Goal: Task Accomplishment & Management: Manage account settings

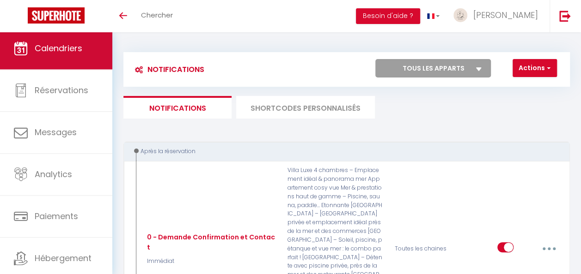
click at [70, 60] on link "Calendriers" at bounding box center [56, 49] width 112 height 42
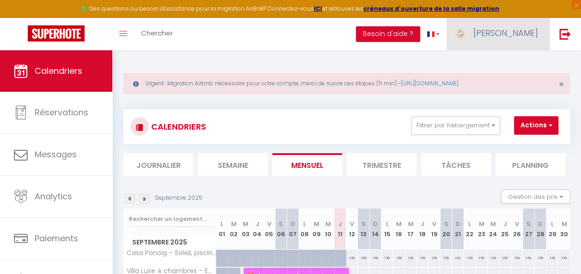
click at [526, 34] on span "[PERSON_NAME]" at bounding box center [505, 33] width 65 height 12
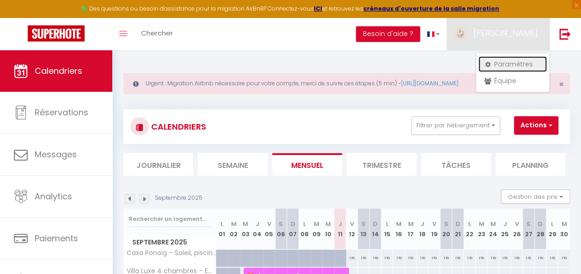
click at [512, 65] on link "Paramètres" at bounding box center [512, 64] width 68 height 16
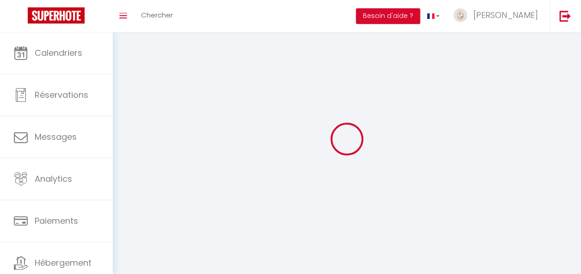
type input "[PERSON_NAME]"
type input "ghalleb"
type input "[PHONE_NUMBER]"
type input "28 PARTIDA EL RIQUET"
type input "03590"
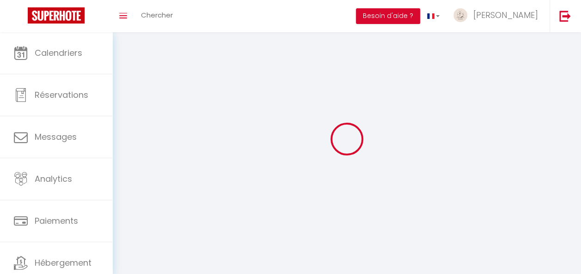
type input "ALTEA"
type input "Hlo27x5ONlwjPYE3ceaUtKYIc"
type input "qyA4Gu55CtoB5FXFY6C3mroJc"
select select "201"
select select "28"
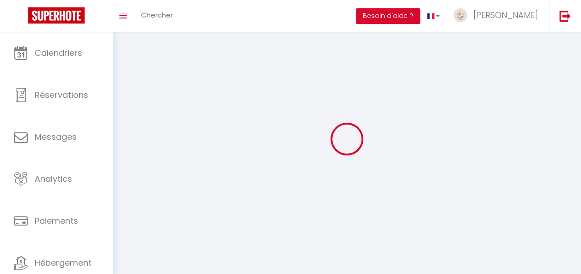
select select "fr"
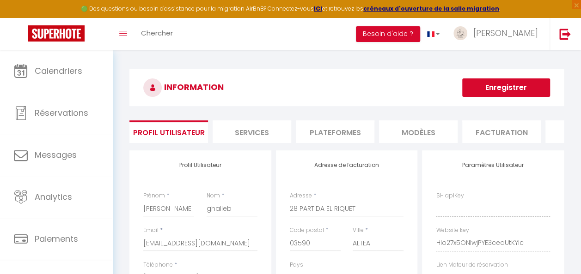
type input "Hlo27x5ONlwjPYE3ceaUtKYIc"
type input "qyA4Gu55CtoB5FXFY6C3mroJc"
type input "[URL][DOMAIN_NAME]"
click at [330, 132] on li "Plateformes" at bounding box center [335, 132] width 79 height 23
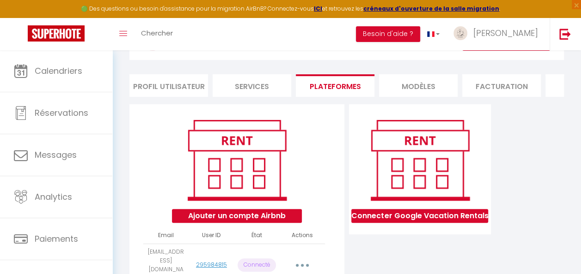
scroll to position [92, 0]
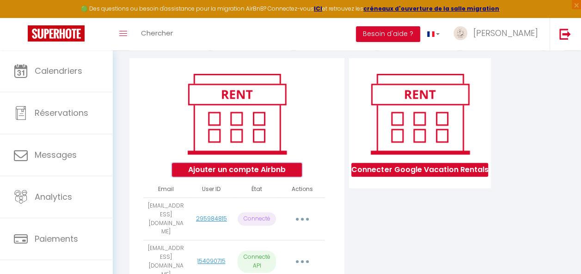
click at [252, 177] on button "Ajouter un compte Airbnb" at bounding box center [237, 170] width 130 height 14
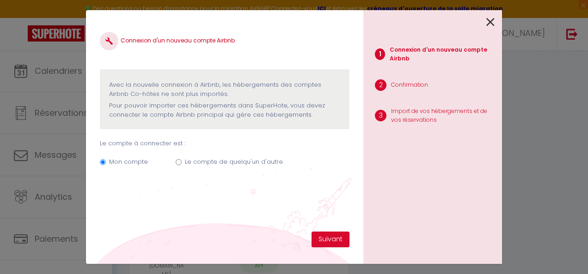
click at [188, 163] on label "Le compte de quelqu'un d'autre" at bounding box center [234, 162] width 98 height 9
click at [182, 163] on input "Le compte de quelqu'un d'autre" at bounding box center [179, 162] width 6 height 6
radio input "true"
radio input "false"
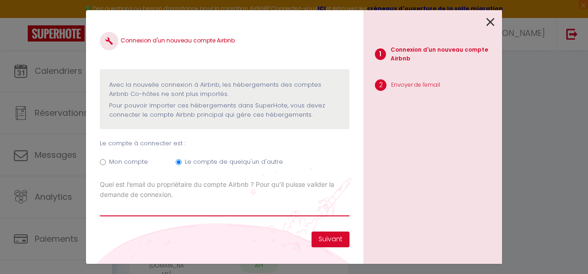
click at [157, 207] on input "Email connexion Airbnb" at bounding box center [225, 208] width 250 height 17
type input "[EMAIL_ADDRESS][DOMAIN_NAME]"
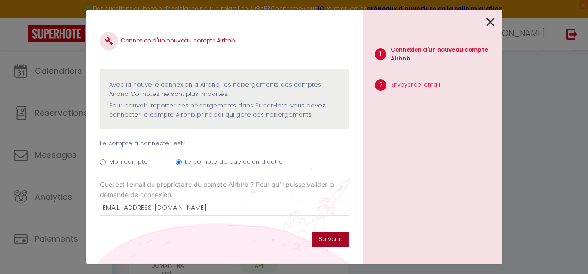
click at [340, 242] on button "Suivant" at bounding box center [330, 240] width 38 height 16
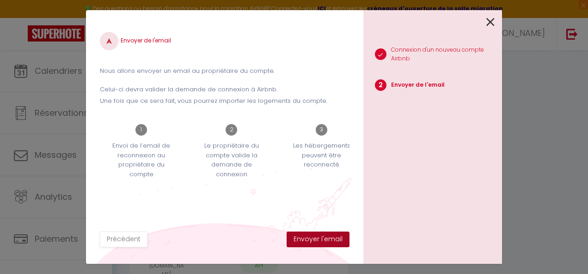
click at [327, 242] on button "Envoyer l'email" at bounding box center [317, 240] width 63 height 16
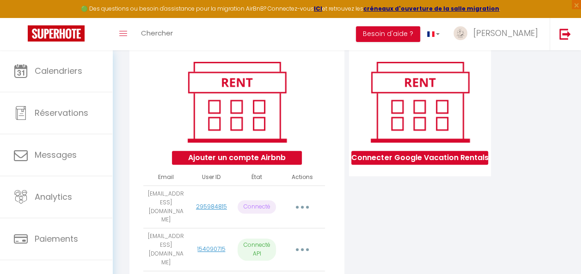
scroll to position [104, 0]
click at [299, 211] on button "button" at bounding box center [302, 208] width 24 height 18
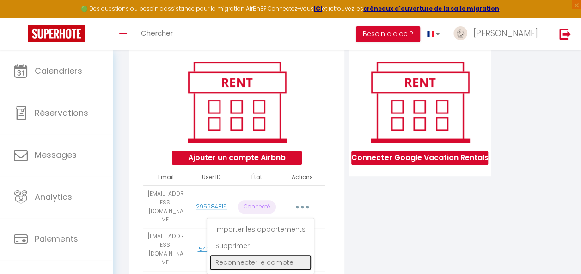
click at [277, 266] on link "Reconnecter le compte" at bounding box center [260, 263] width 102 height 16
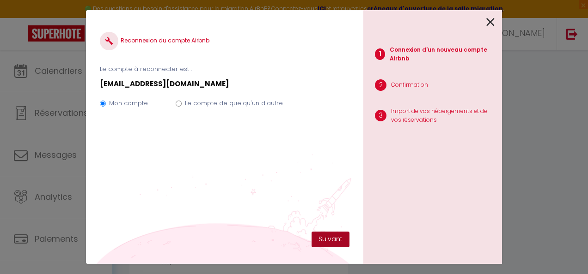
click at [329, 242] on button "Suivant" at bounding box center [330, 240] width 38 height 16
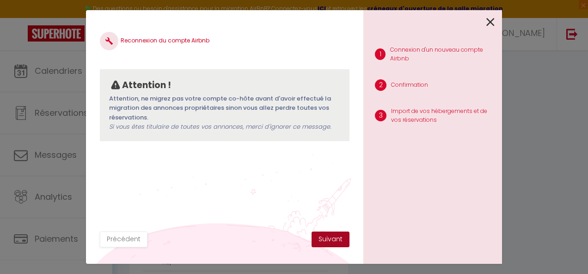
click at [337, 239] on button "Suivant" at bounding box center [330, 240] width 38 height 16
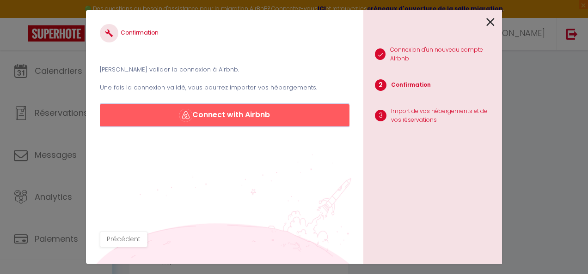
click at [249, 117] on button "Connect with Airbnb" at bounding box center [225, 115] width 250 height 22
click at [489, 24] on icon at bounding box center [490, 22] width 8 height 14
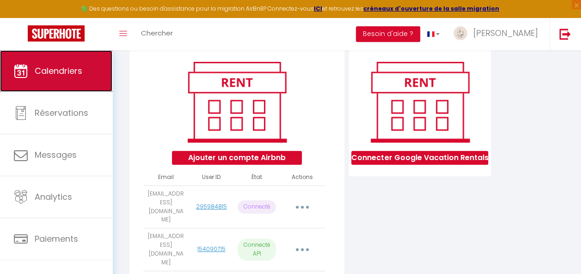
click at [63, 76] on span "Calendriers" at bounding box center [59, 71] width 48 height 12
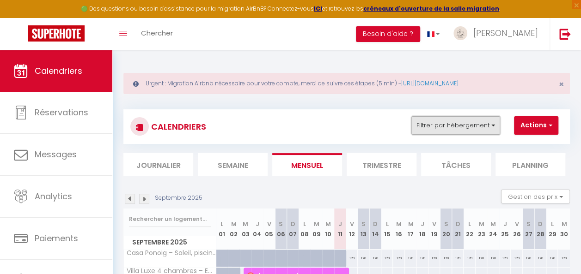
click at [456, 128] on button "Filtrer par hébergement" at bounding box center [455, 125] width 89 height 18
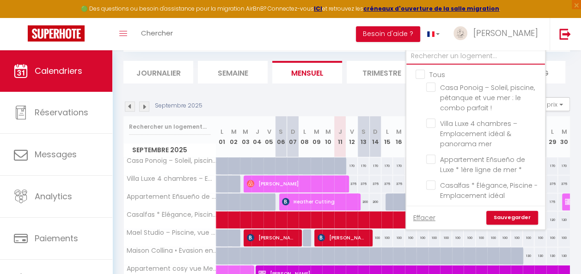
click at [461, 53] on input "text" at bounding box center [475, 56] width 139 height 17
type input "ma"
checkbox input "false"
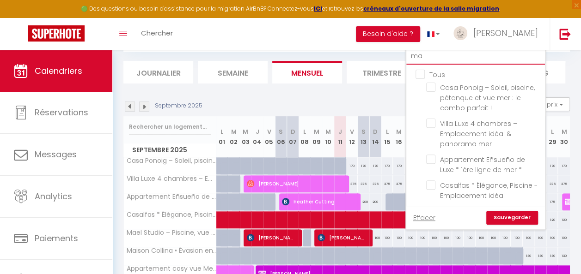
checkbox input "false"
type input "mae"
checkbox input "false"
type input "mael"
checkbox input "false"
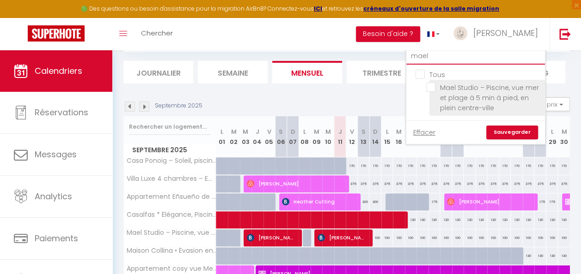
type input "mael"
click at [427, 88] on input "Mael Studio – Piscine, vue mer et plage à 5 min à pied, en plein centre-ville" at bounding box center [484, 87] width 116 height 9
checkbox input "true"
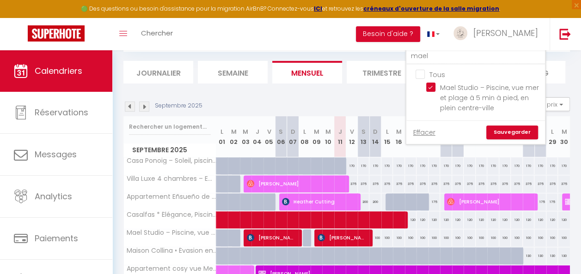
click at [525, 130] on link "Sauvegarder" at bounding box center [512, 133] width 52 height 14
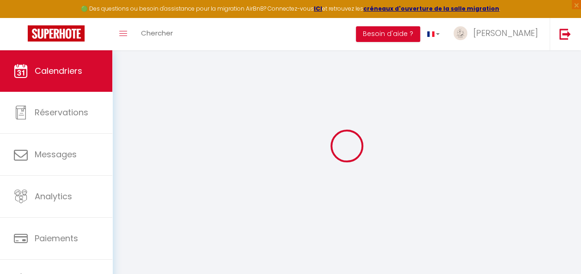
scroll to position [50, 0]
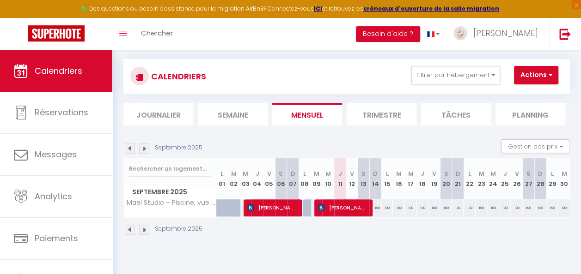
click at [144, 150] on img at bounding box center [144, 149] width 10 height 10
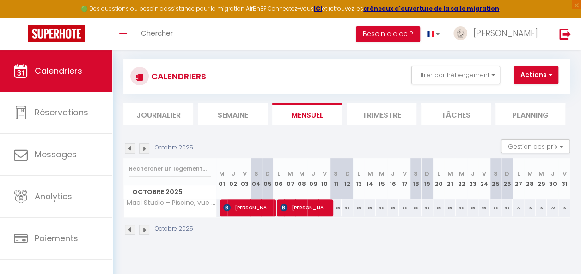
click at [144, 150] on img at bounding box center [144, 149] width 10 height 10
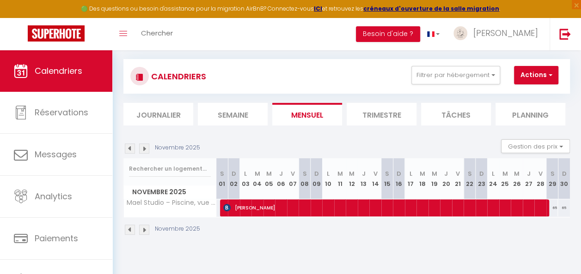
click at [129, 228] on img at bounding box center [130, 230] width 10 height 10
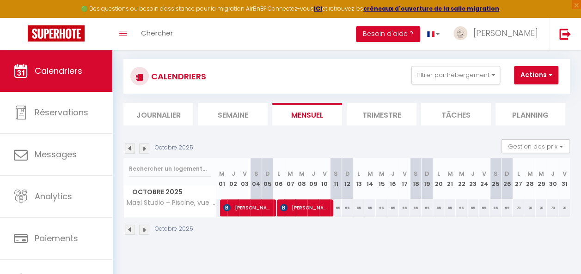
click at [143, 227] on img at bounding box center [144, 230] width 10 height 10
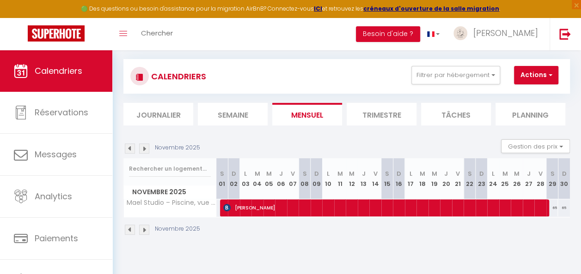
click at [144, 227] on img at bounding box center [144, 230] width 10 height 10
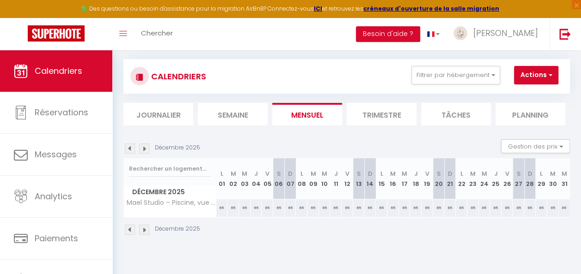
click at [144, 227] on img at bounding box center [144, 230] width 10 height 10
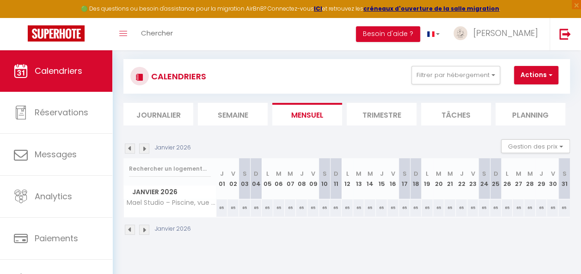
click at [144, 227] on img at bounding box center [144, 230] width 10 height 10
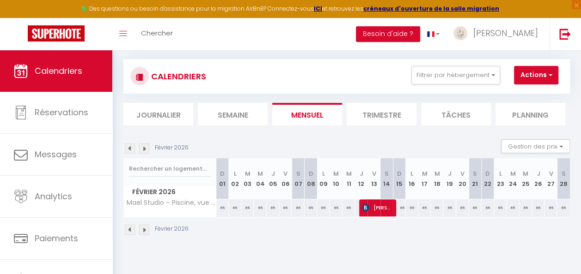
click at [144, 227] on img at bounding box center [144, 230] width 10 height 10
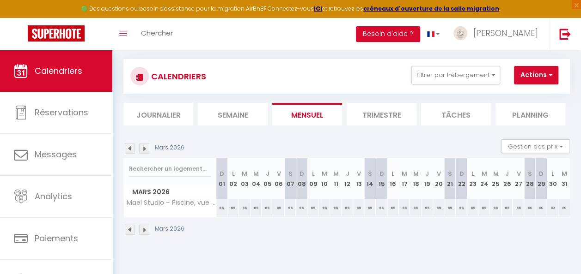
click at [144, 227] on img at bounding box center [144, 230] width 10 height 10
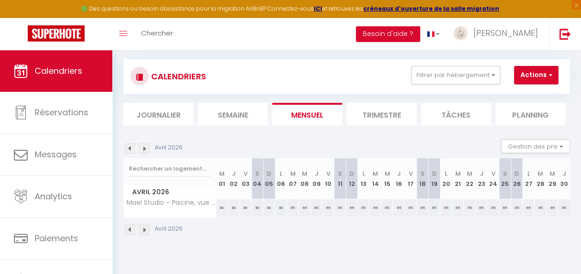
click at [144, 227] on img at bounding box center [144, 230] width 10 height 10
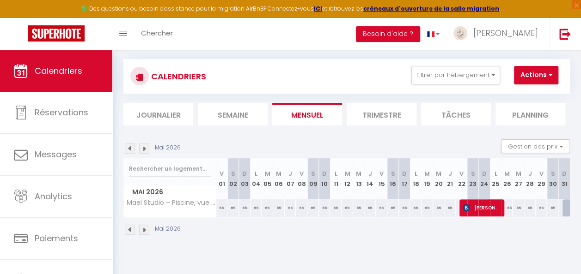
click at [144, 227] on img at bounding box center [144, 230] width 10 height 10
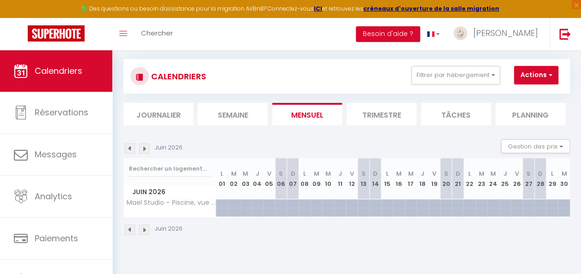
click at [144, 227] on img at bounding box center [144, 230] width 10 height 10
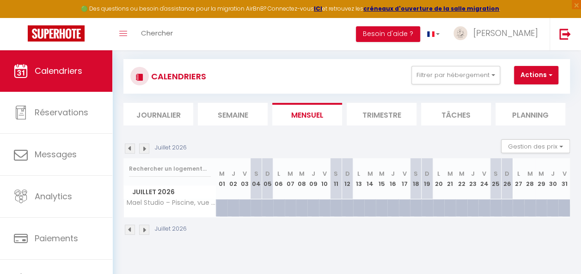
click at [132, 228] on img at bounding box center [130, 230] width 10 height 10
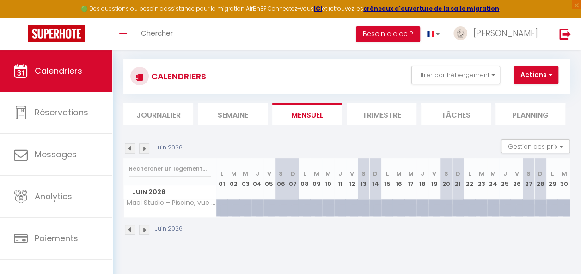
click at [132, 228] on img at bounding box center [130, 230] width 10 height 10
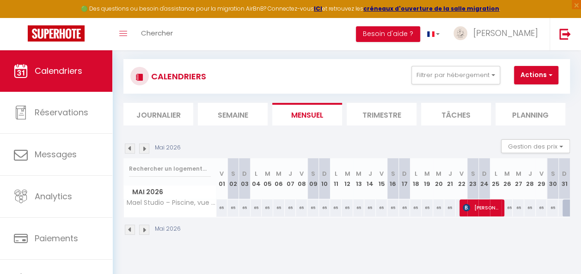
click at [132, 228] on img at bounding box center [130, 230] width 10 height 10
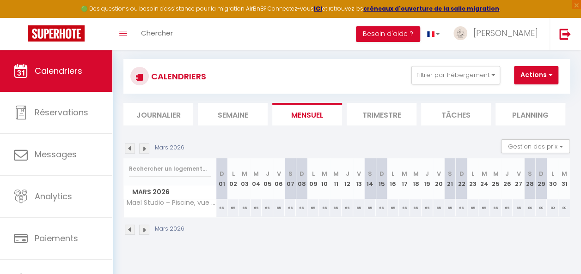
click at [132, 228] on img at bounding box center [130, 230] width 10 height 10
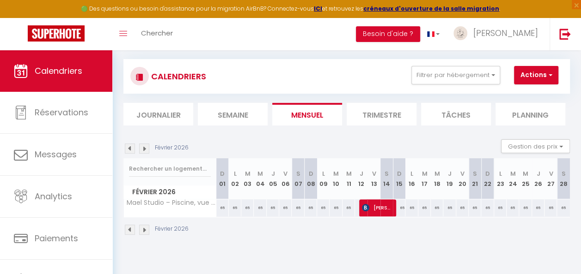
click at [132, 228] on img at bounding box center [130, 230] width 10 height 10
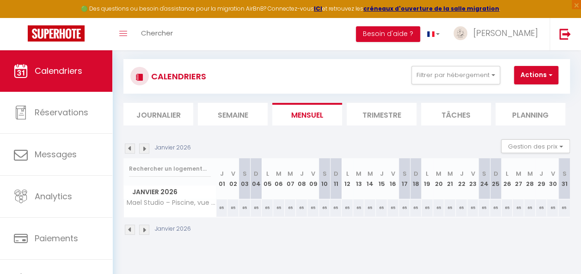
click at [132, 228] on img at bounding box center [130, 230] width 10 height 10
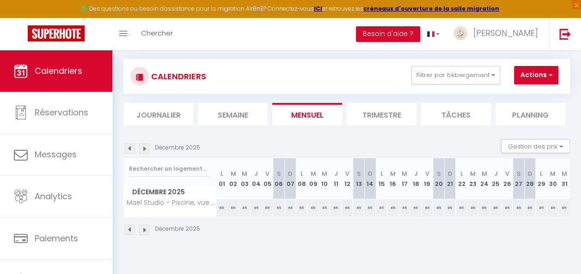
click at [132, 228] on img at bounding box center [130, 230] width 10 height 10
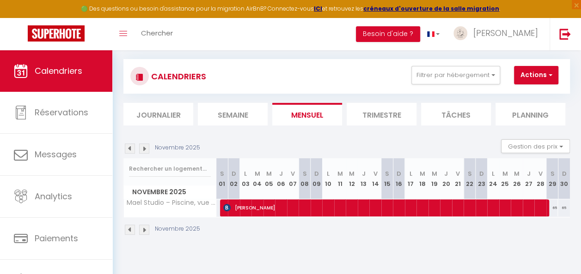
click at [132, 228] on img at bounding box center [130, 230] width 10 height 10
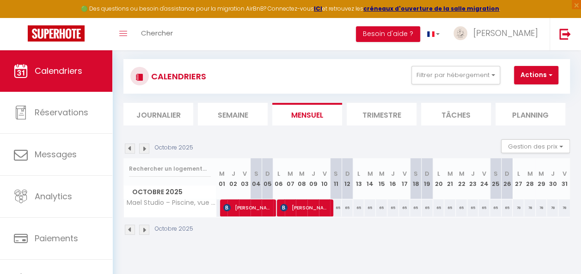
click at [132, 228] on img at bounding box center [130, 230] width 10 height 10
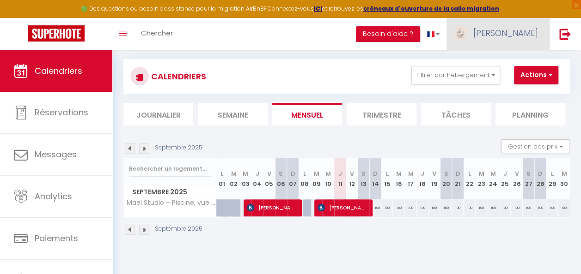
click at [467, 30] on img at bounding box center [460, 33] width 14 height 14
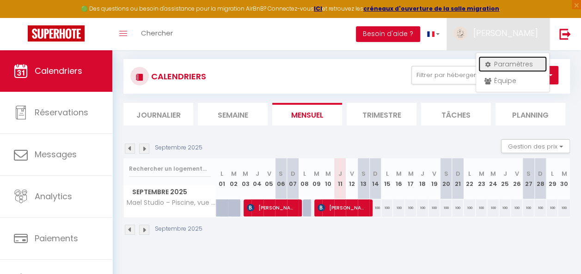
click at [509, 61] on link "Paramètres" at bounding box center [512, 64] width 68 height 16
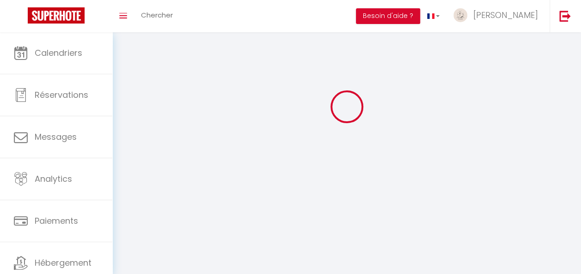
select select
type input "[PERSON_NAME]"
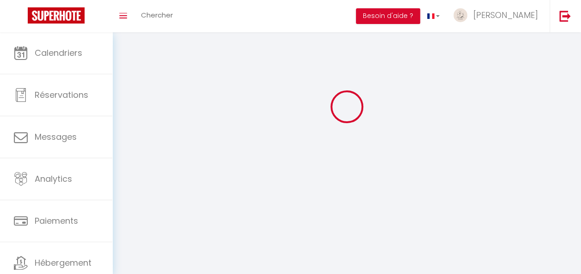
type input "ghalleb"
type input "[PHONE_NUMBER]"
type input "28 PARTIDA EL RIQUET"
type input "03590"
type input "ALTEA"
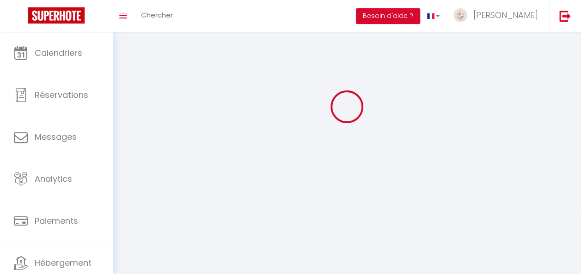
type input "Hlo27x5ONlwjPYE3ceaUtKYIc"
type input "qyA4Gu55CtoB5FXFY6C3mroJc"
type input "[URL][DOMAIN_NAME]"
select select "201"
select select "28"
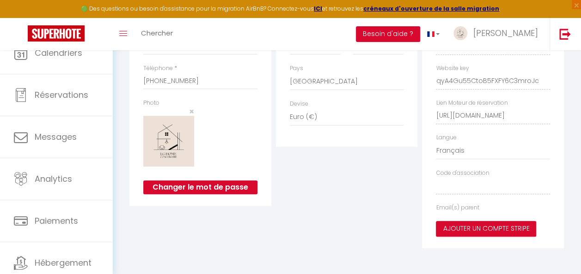
type input "Hlo27x5ONlwjPYE3ceaUtKYIc"
type input "qyA4Gu55CtoB5FXFY6C3mroJc"
type input "[URL][DOMAIN_NAME]"
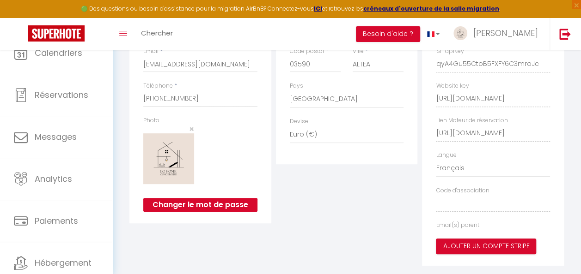
select select "fr"
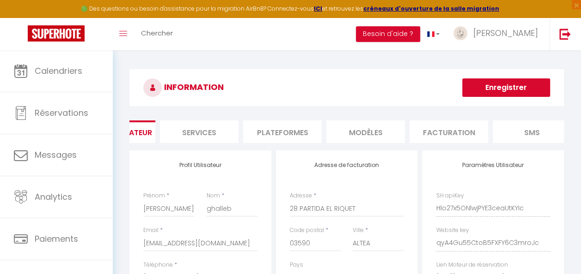
scroll to position [0, 55]
click at [271, 126] on li "Plateformes" at bounding box center [280, 132] width 79 height 23
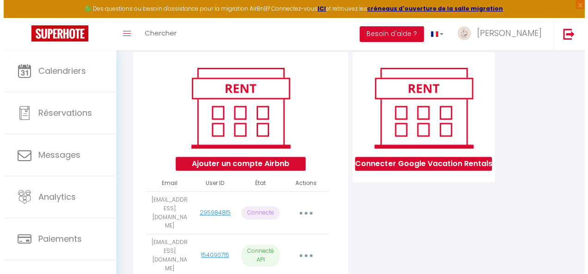
scroll to position [139, 0]
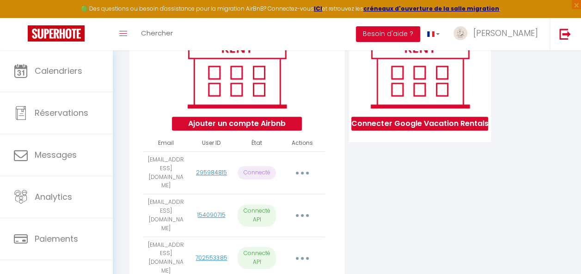
click at [306, 172] on button "button" at bounding box center [302, 174] width 24 height 18
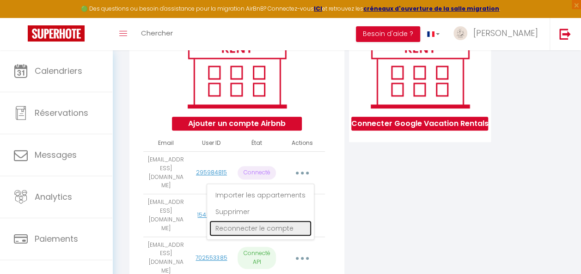
click at [288, 228] on link "Reconnecter le compte" at bounding box center [260, 229] width 102 height 16
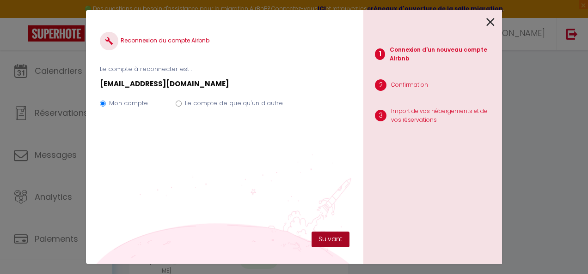
click at [322, 240] on button "Suivant" at bounding box center [330, 240] width 38 height 16
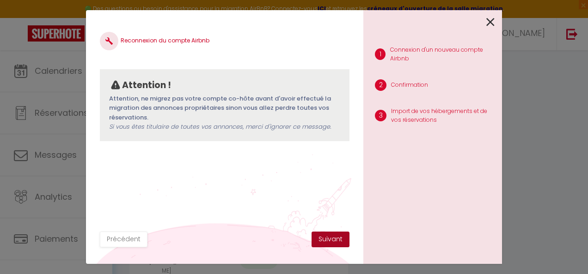
click at [335, 238] on button "Suivant" at bounding box center [330, 240] width 38 height 16
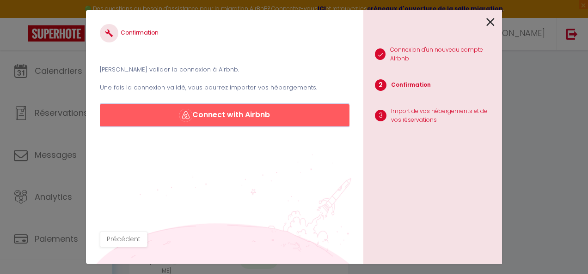
click at [230, 116] on button "Connect with Airbnb" at bounding box center [225, 115] width 250 height 22
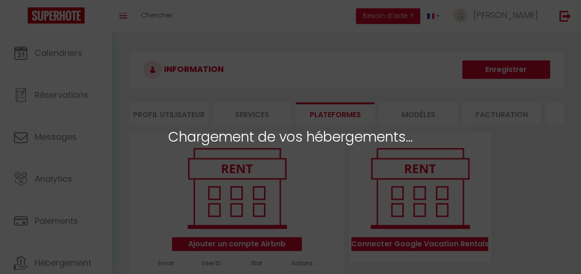
select select "70829"
select select "71787"
select select "65286"
select select "65285"
select select "70828"
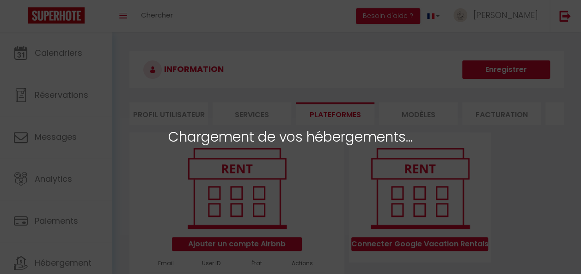
select select "72192"
select select "73582"
select select "67866"
select select "65287"
select select "68174"
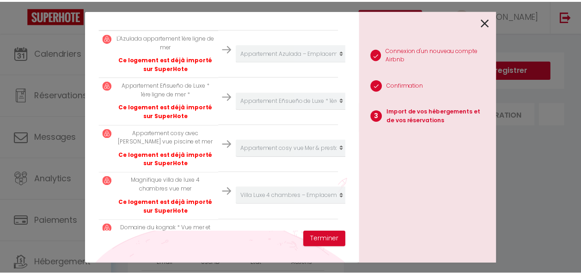
scroll to position [92, 0]
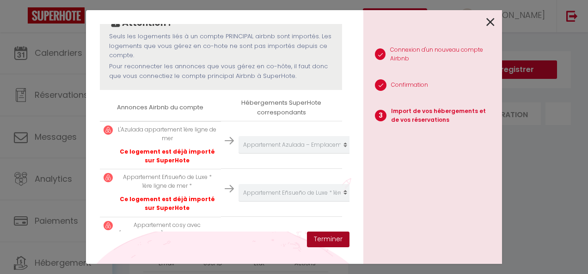
click at [337, 239] on button "Terminer" at bounding box center [328, 240] width 43 height 16
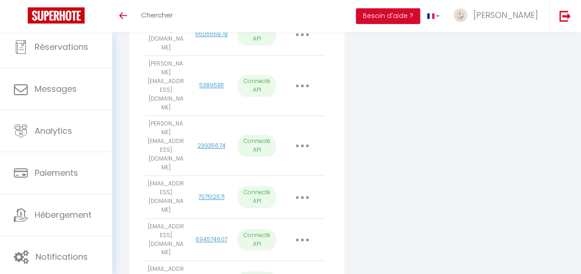
scroll to position [397, 0]
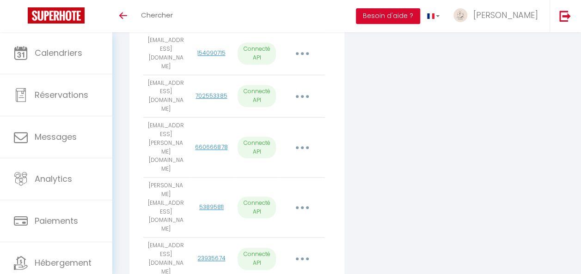
scroll to position [363, 0]
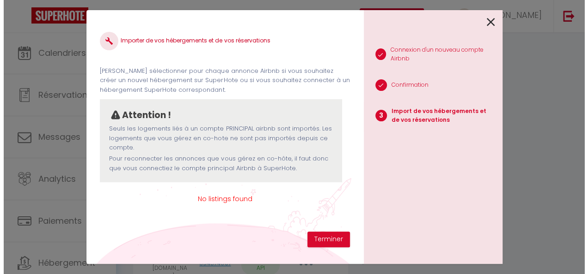
scroll to position [360, 0]
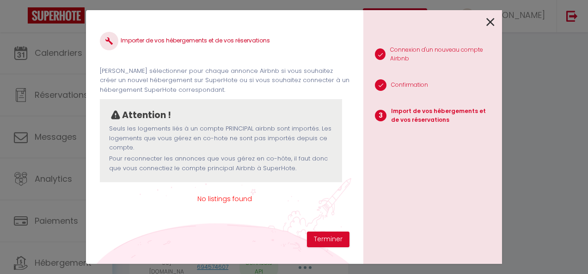
click at [490, 22] on icon at bounding box center [490, 22] width 8 height 14
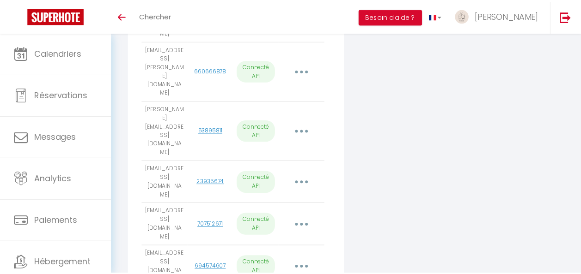
scroll to position [363, 0]
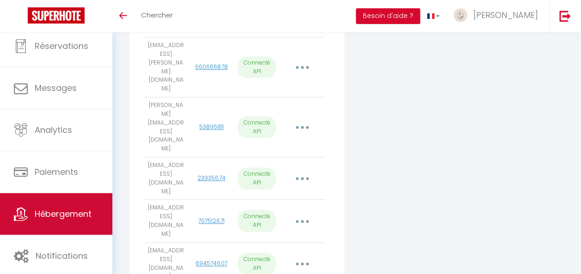
click at [63, 203] on link "Hébergement" at bounding box center [56, 215] width 112 height 42
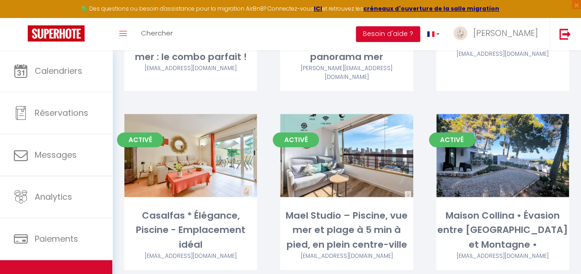
scroll to position [231, 0]
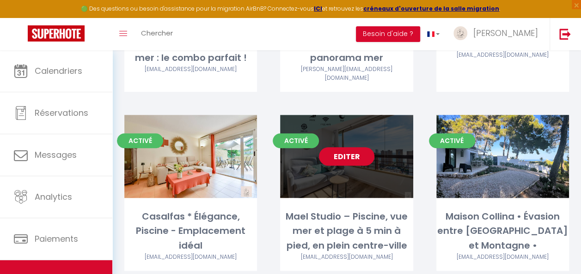
click at [353, 147] on link "Editer" at bounding box center [346, 156] width 55 height 18
select select "3"
select select "2"
select select "1"
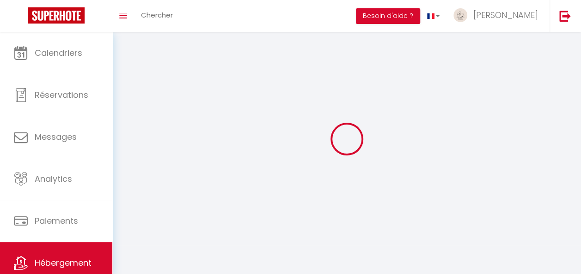
select select
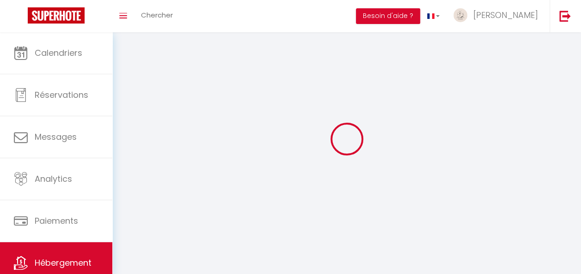
checkbox input "false"
select select
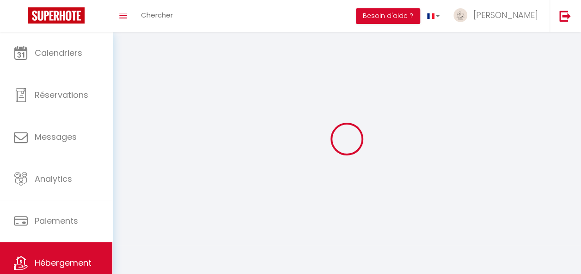
select select
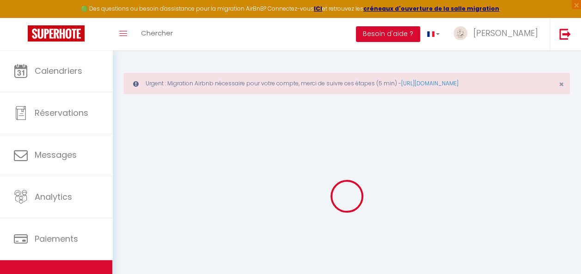
select select "7995-1175357249929936948"
select select "+ 22 %"
select select "+ 21 %"
select select "+ 10 %"
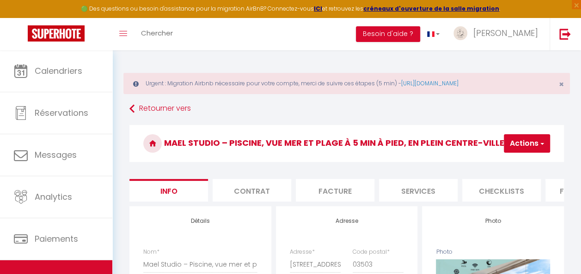
select select
checkbox input "false"
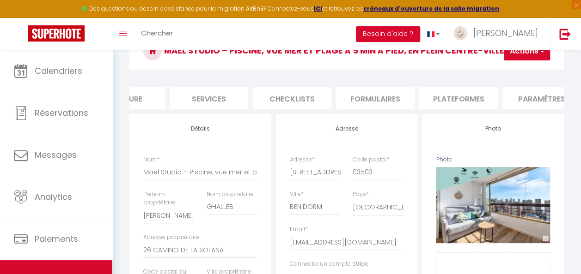
scroll to position [0, 210]
click at [442, 100] on li "Plateformes" at bounding box center [458, 98] width 79 height 23
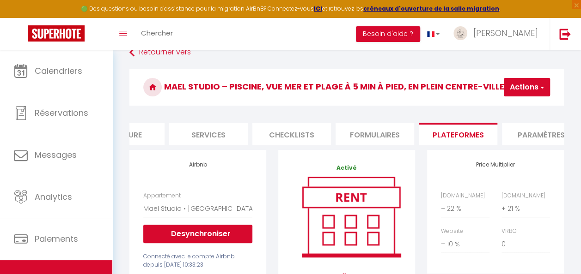
scroll to position [56, 0]
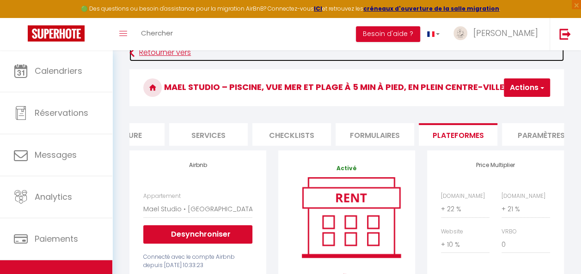
click at [152, 51] on link "Retourner vers" at bounding box center [346, 53] width 434 height 17
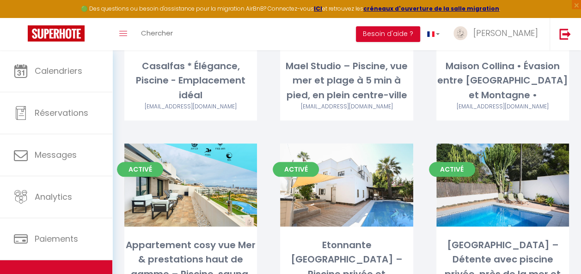
scroll to position [462, 0]
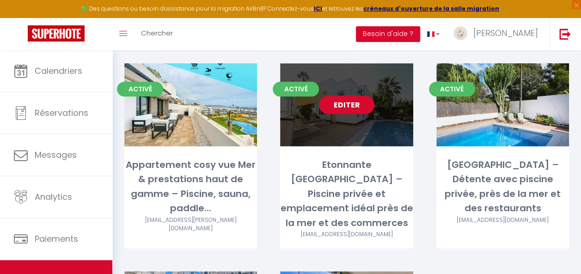
click at [332, 96] on link "Editer" at bounding box center [346, 105] width 55 height 18
select select "3"
select select "2"
select select "1"
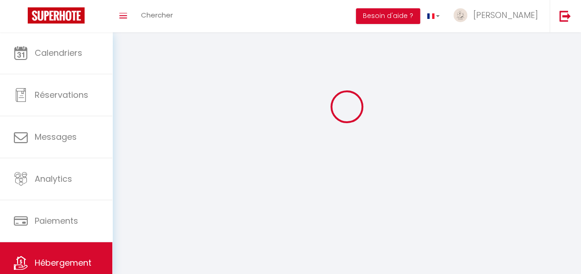
select select
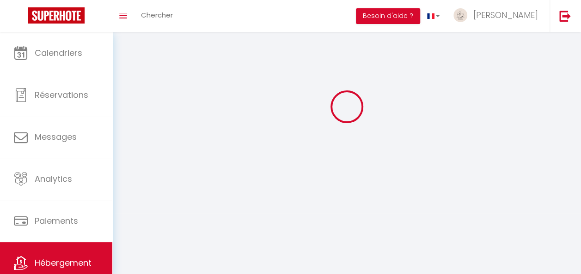
checkbox input "false"
select select
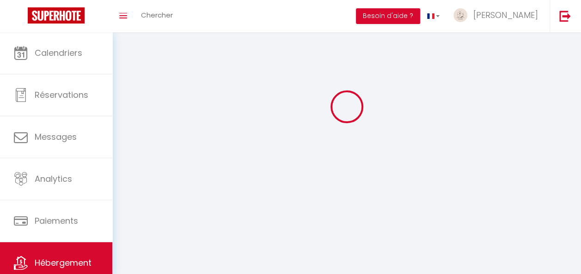
select select
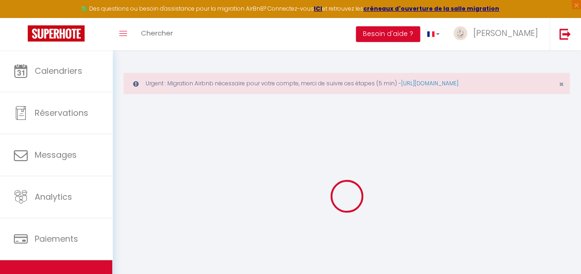
select select "+ 22 %"
select select "+ 21 %"
select select "+ 8 %"
checkbox input "false"
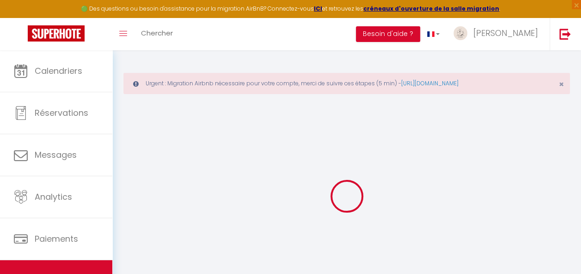
checkbox input "false"
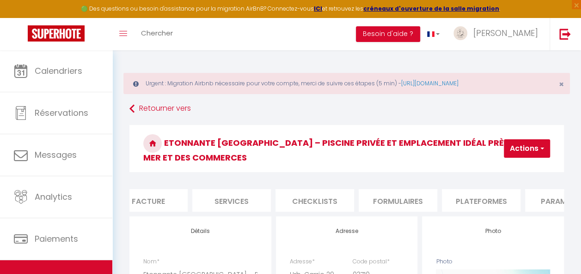
scroll to position [0, 354]
click at [334, 193] on li "Plateformes" at bounding box center [313, 200] width 79 height 23
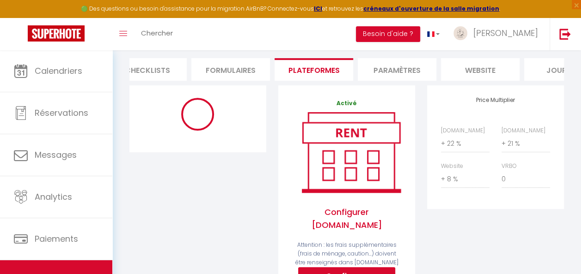
scroll to position [185, 0]
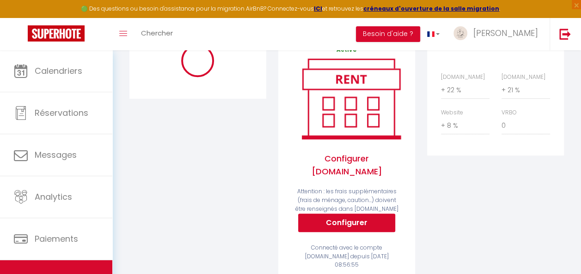
select select "well_reviewed_guests"
select select "EUR"
select select "17290-1354911730282300239"
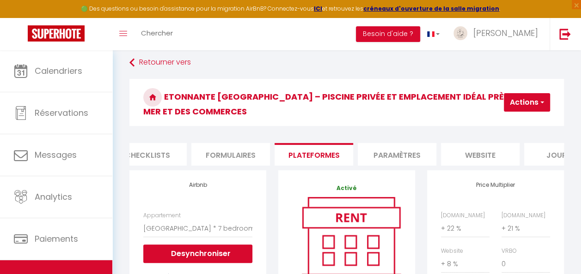
scroll to position [0, 0]
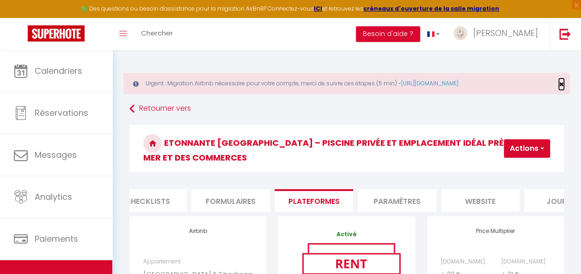
click at [559, 84] on span "×" at bounding box center [561, 85] width 5 height 12
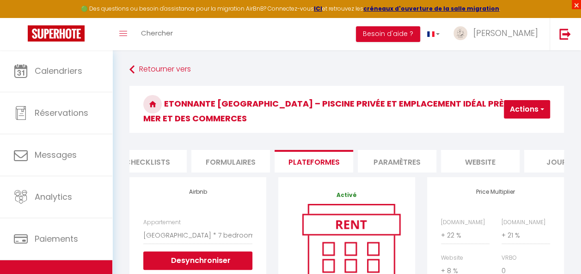
click at [577, 3] on span "×" at bounding box center [576, 4] width 9 height 9
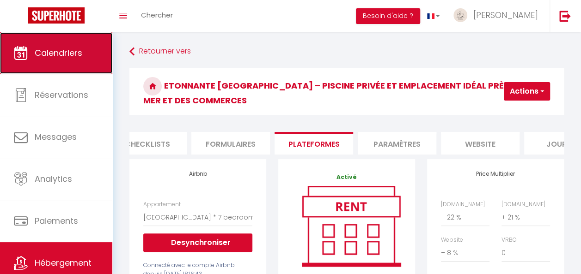
click at [68, 61] on link "Calendriers" at bounding box center [56, 53] width 112 height 42
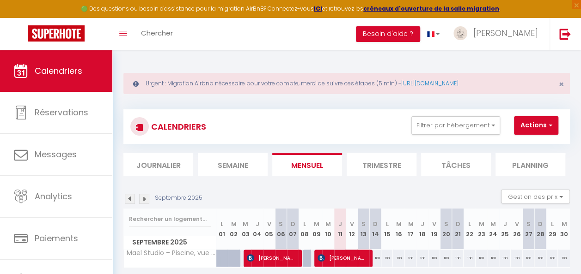
click at [348, 126] on div "CALENDRIERS Filtrer par hébergement Tous Casa Ponoig – Soleil, piscine, pétanqu…" at bounding box center [346, 126] width 433 height 21
click at [353, 129] on div "CALENDRIERS Filtrer par hébergement Tous Casa Ponoig – Soleil, piscine, pétanqu…" at bounding box center [346, 126] width 433 height 21
click at [390, 187] on section "Septembre 2025 Gestion des prix Nb Nuits minimum Règles Disponibilité Septembre…" at bounding box center [346, 238] width 446 height 115
click at [560, 82] on span "×" at bounding box center [561, 85] width 5 height 12
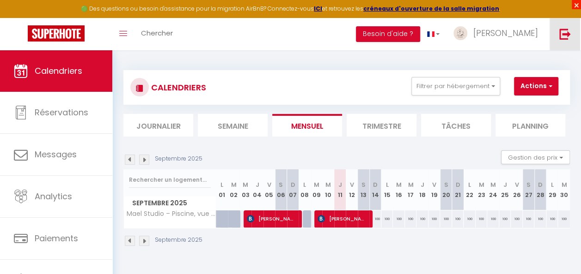
click at [576, 5] on span "×" at bounding box center [576, 4] width 9 height 9
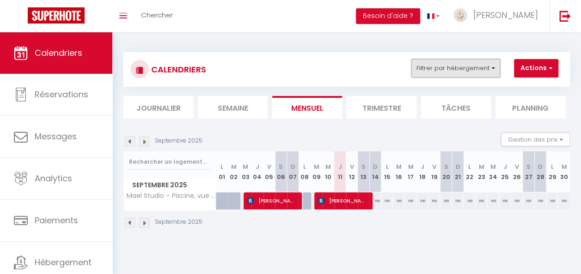
click at [454, 70] on button "Filtrer par hébergement" at bounding box center [455, 68] width 89 height 18
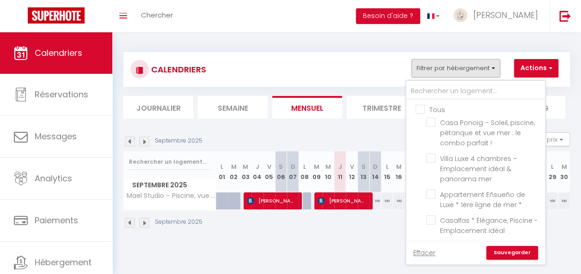
click at [420, 110] on input "Tous" at bounding box center [484, 108] width 139 height 9
checkbox input "true"
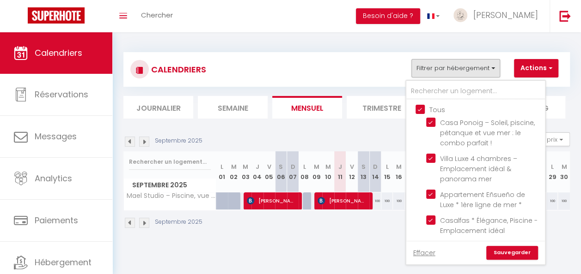
checkbox input "true"
